Goal: Transaction & Acquisition: Purchase product/service

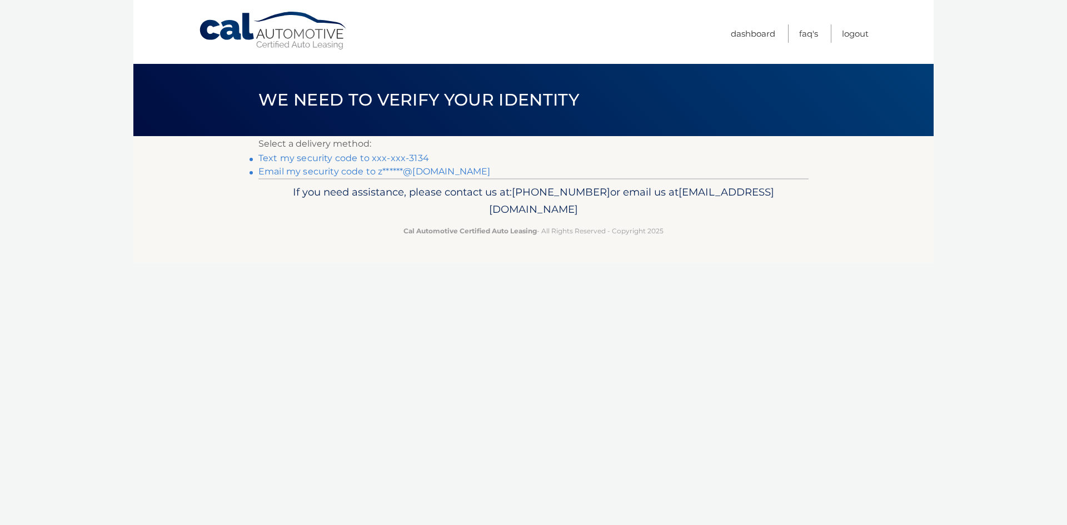
drag, startPoint x: 406, startPoint y: 154, endPoint x: 422, endPoint y: 152, distance: 16.3
click at [406, 154] on link "Text my security code to xxx-xxx-3134" at bounding box center [344, 158] width 171 height 11
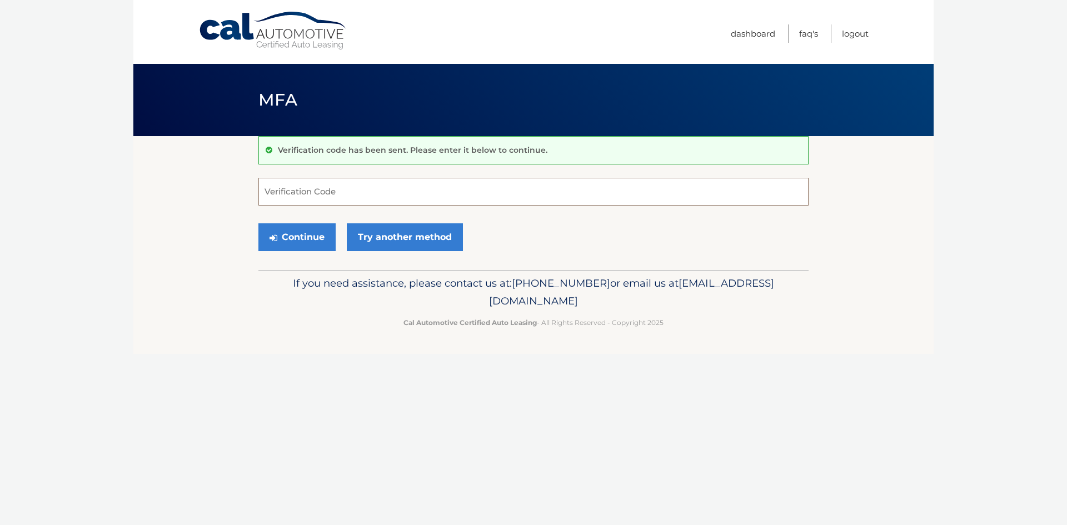
click at [351, 192] on input "Verification Code" at bounding box center [534, 192] width 550 height 28
type input "766113"
click at [286, 251] on div "Continue Try another method" at bounding box center [534, 238] width 550 height 38
click at [290, 243] on button "Continue" at bounding box center [297, 237] width 77 height 28
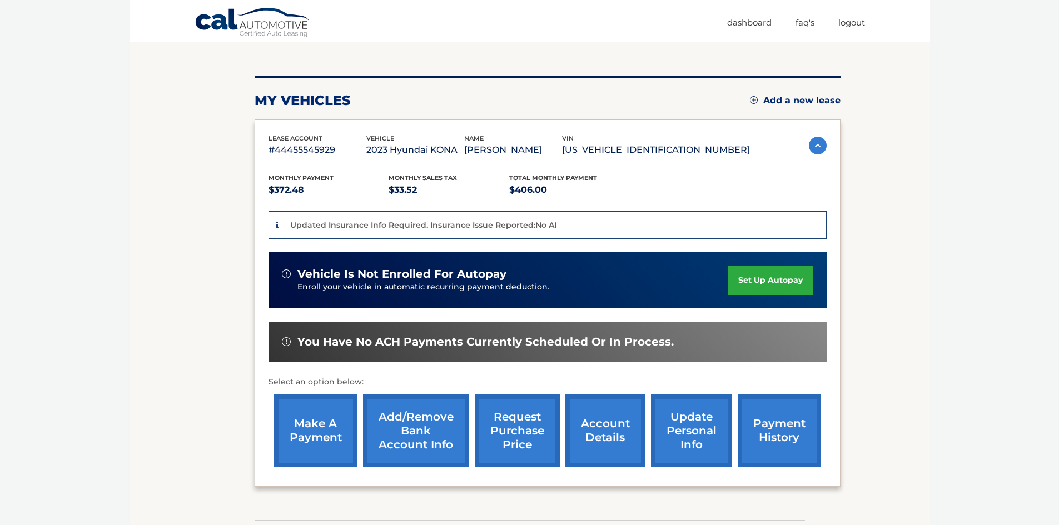
scroll to position [111, 0]
click at [321, 410] on link "make a payment" at bounding box center [315, 430] width 83 height 73
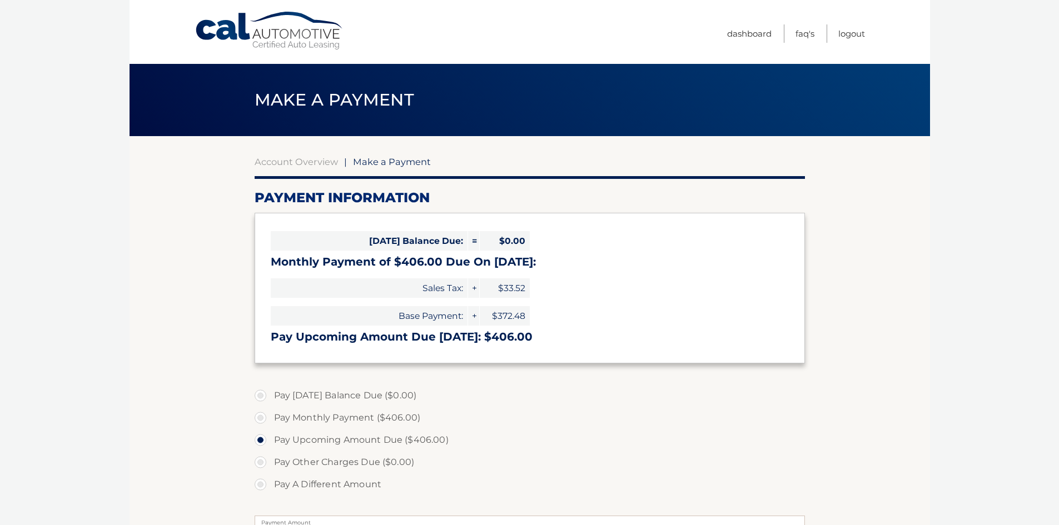
select select "OTFiNTZlODktZDQ0Mi00YWI2LTk4NzEtODI4ODM3YmRiOTUw"
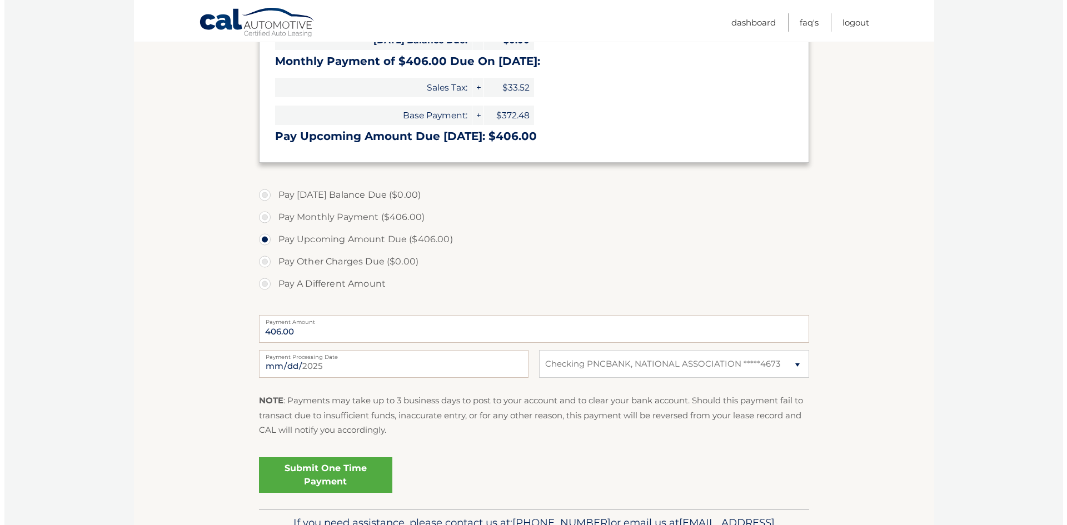
scroll to position [222, 0]
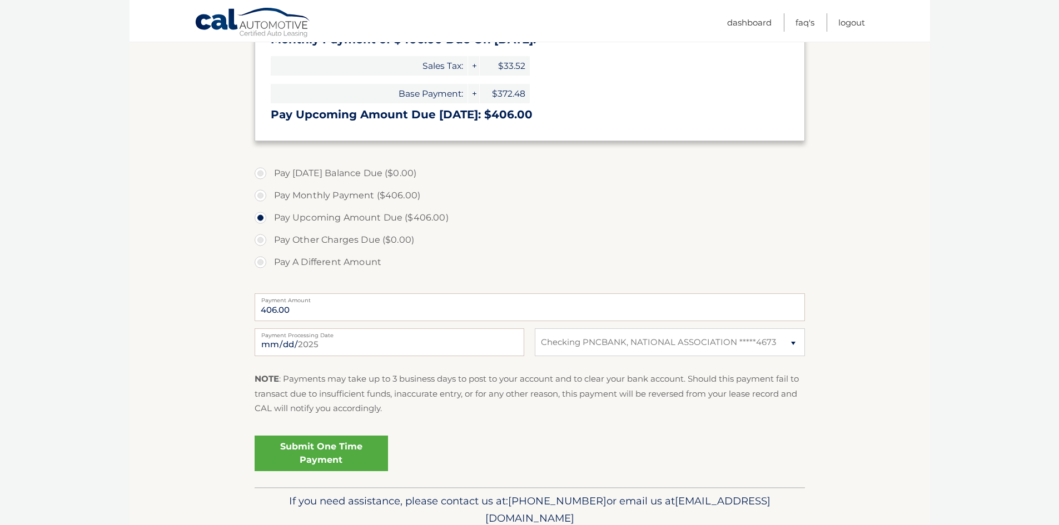
click at [324, 448] on link "Submit One Time Payment" at bounding box center [321, 454] width 133 height 36
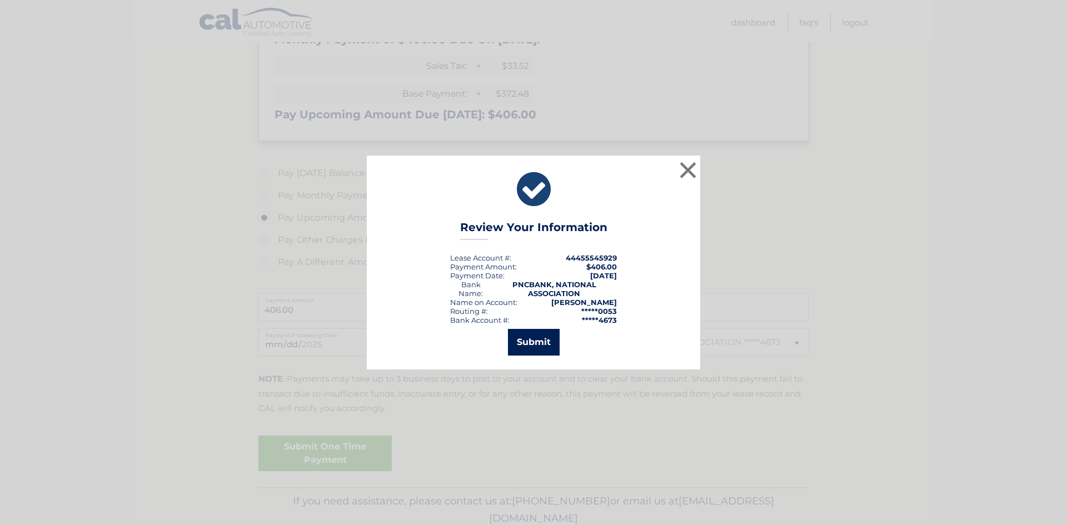
click at [549, 342] on button "Submit" at bounding box center [534, 342] width 52 height 27
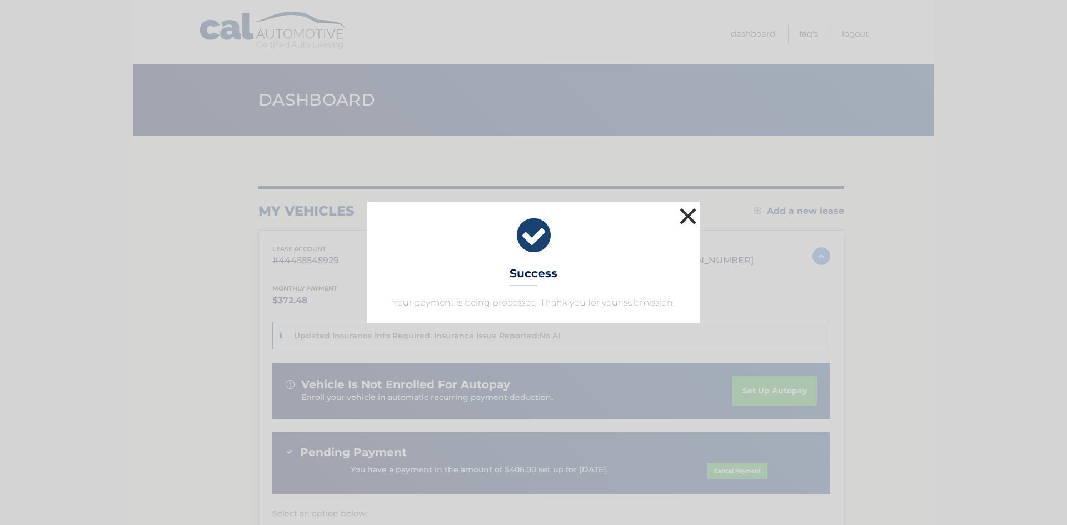
click at [695, 215] on button "×" at bounding box center [688, 216] width 22 height 22
